Goal: Information Seeking & Learning: Find specific fact

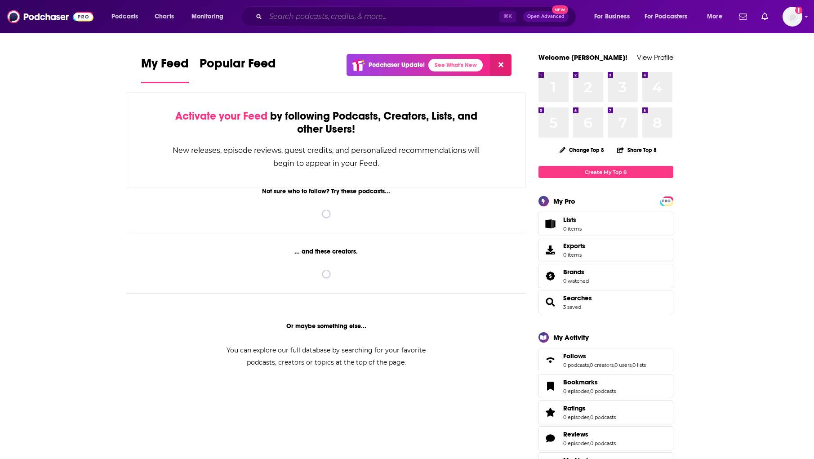
click at [386, 12] on input "Search podcasts, credits, & more..." at bounding box center [383, 16] width 234 height 14
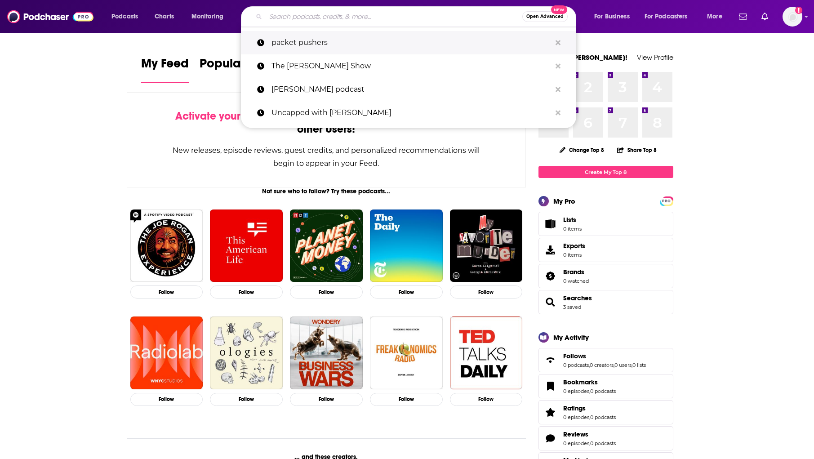
click at [345, 41] on p "packet pushers" at bounding box center [410, 42] width 279 height 23
type input "packet pushers"
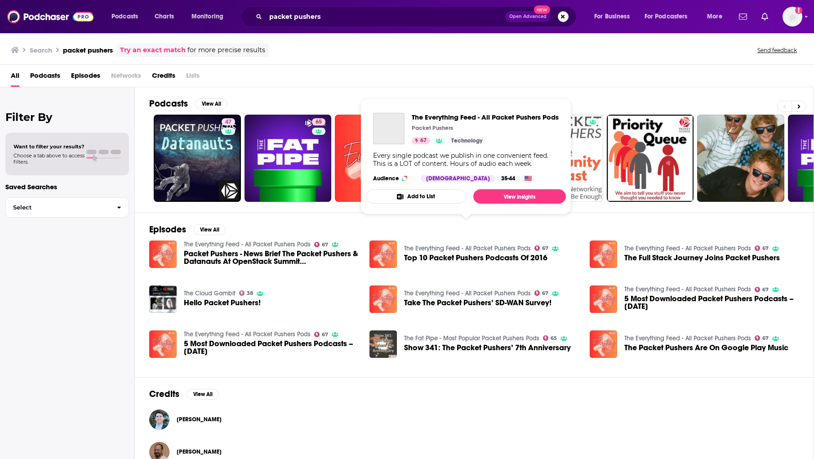
scroll to position [49, 0]
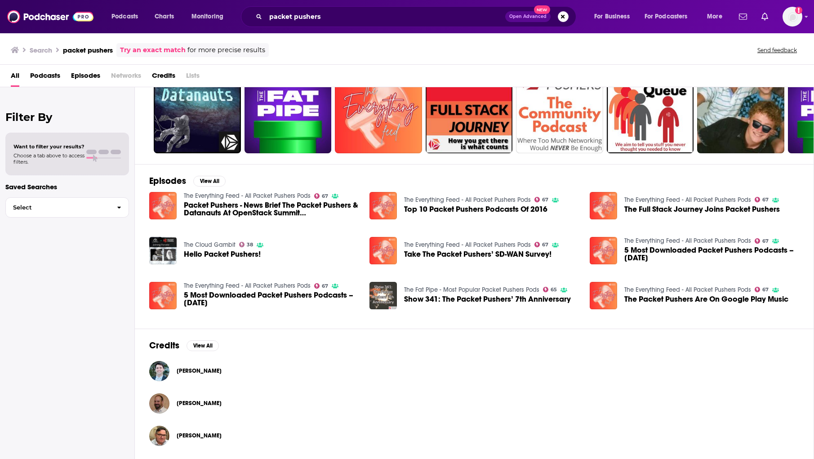
click at [212, 369] on span "[PERSON_NAME]" at bounding box center [199, 370] width 45 height 7
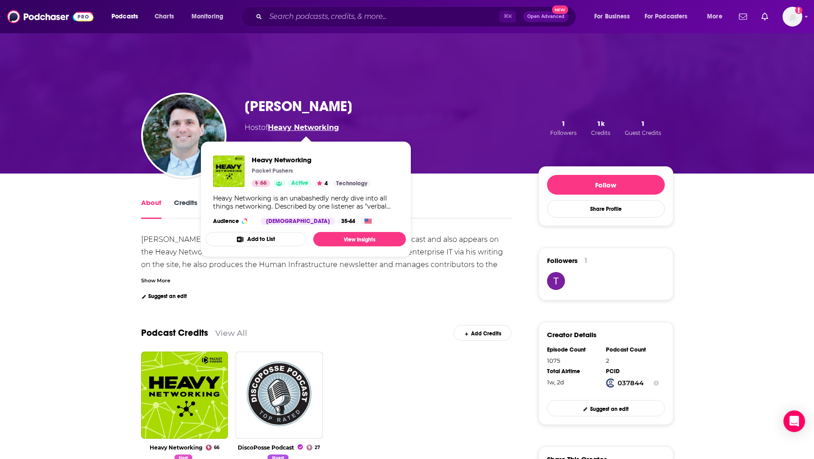
click at [314, 126] on link "Heavy Networking" at bounding box center [303, 127] width 71 height 9
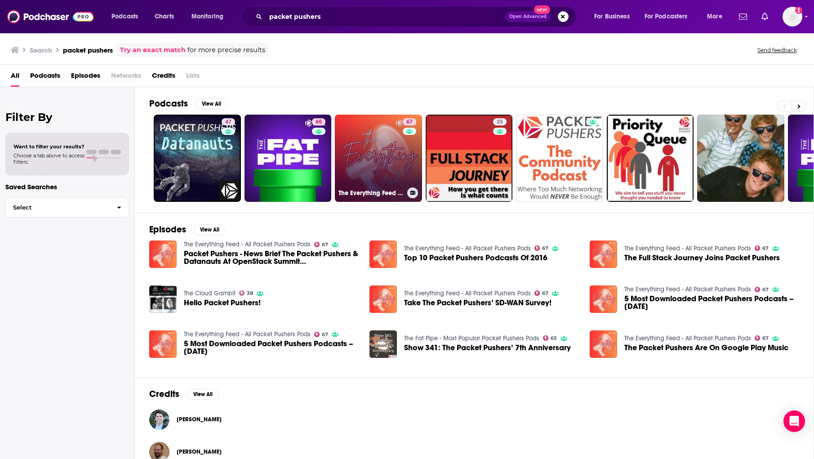
click at [369, 174] on link "67 The Everything Feed - All Packet Pushers Pods" at bounding box center [378, 158] width 87 height 87
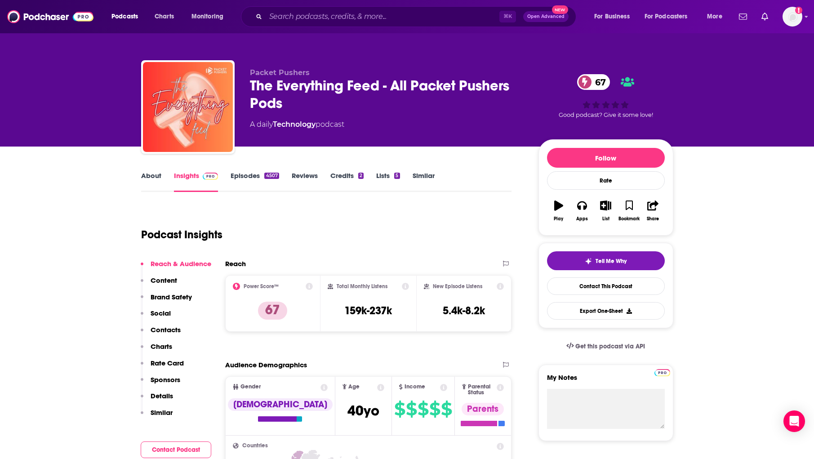
scroll to position [8, 0]
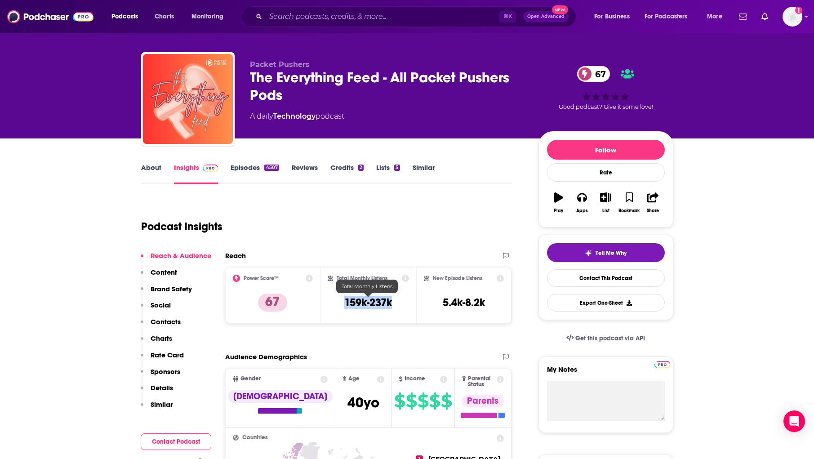
drag, startPoint x: 398, startPoint y: 304, endPoint x: 342, endPoint y: 303, distance: 55.7
click at [342, 303] on div "Total Monthly Listens 159k-237k" at bounding box center [367, 294] width 81 height 41
copy h3 "159k-237k"
